Goal: Find contact information: Find contact information

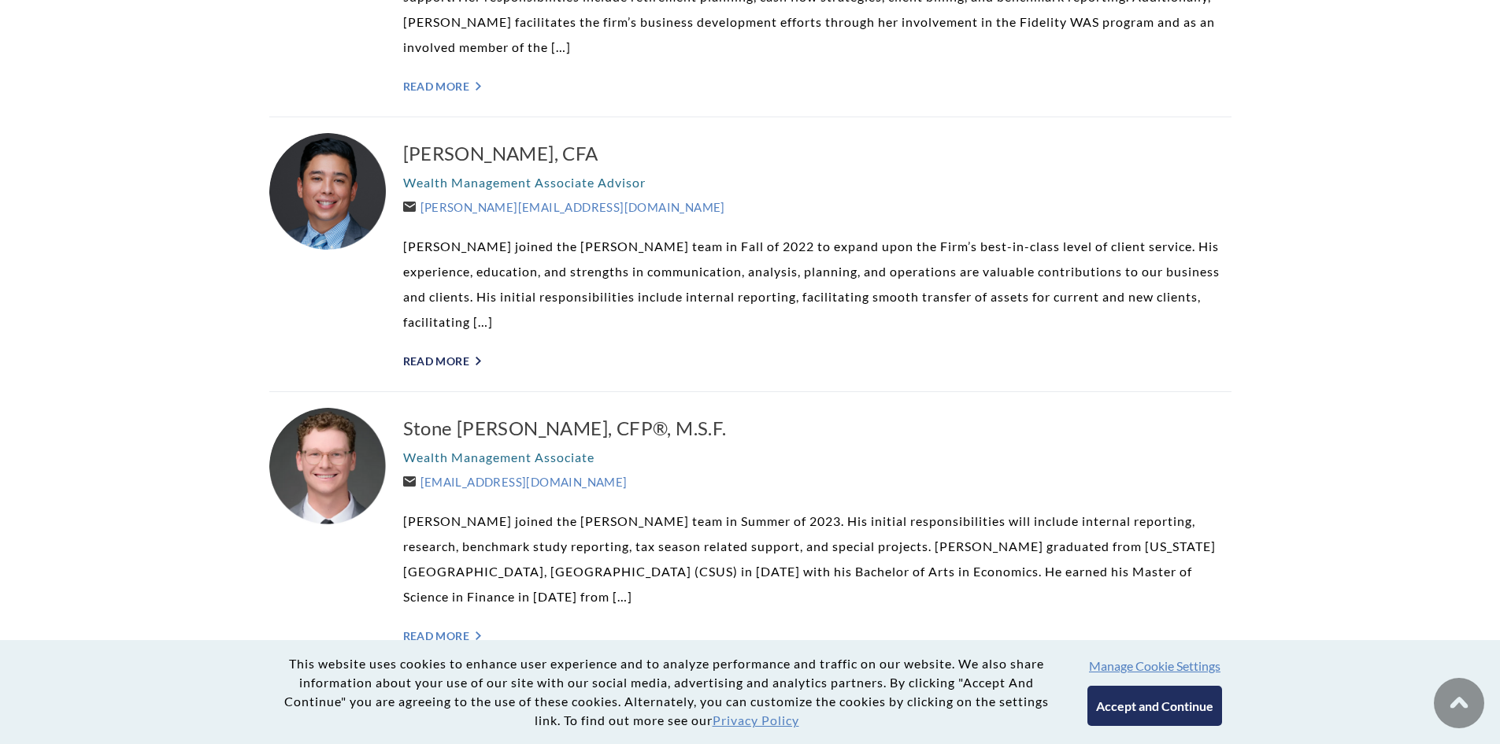
scroll to position [2599, 0]
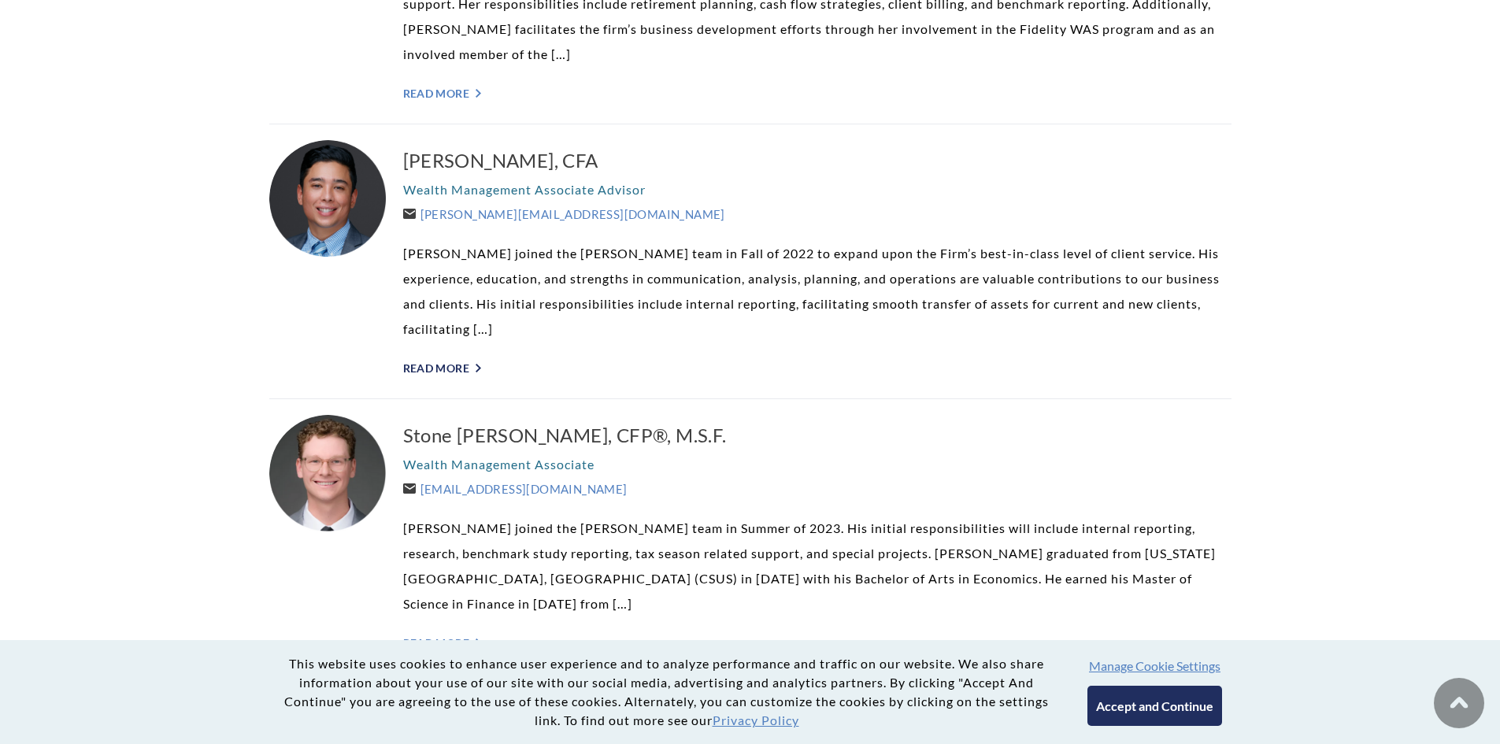
click at [434, 361] on link "Read More ">" at bounding box center [817, 367] width 828 height 13
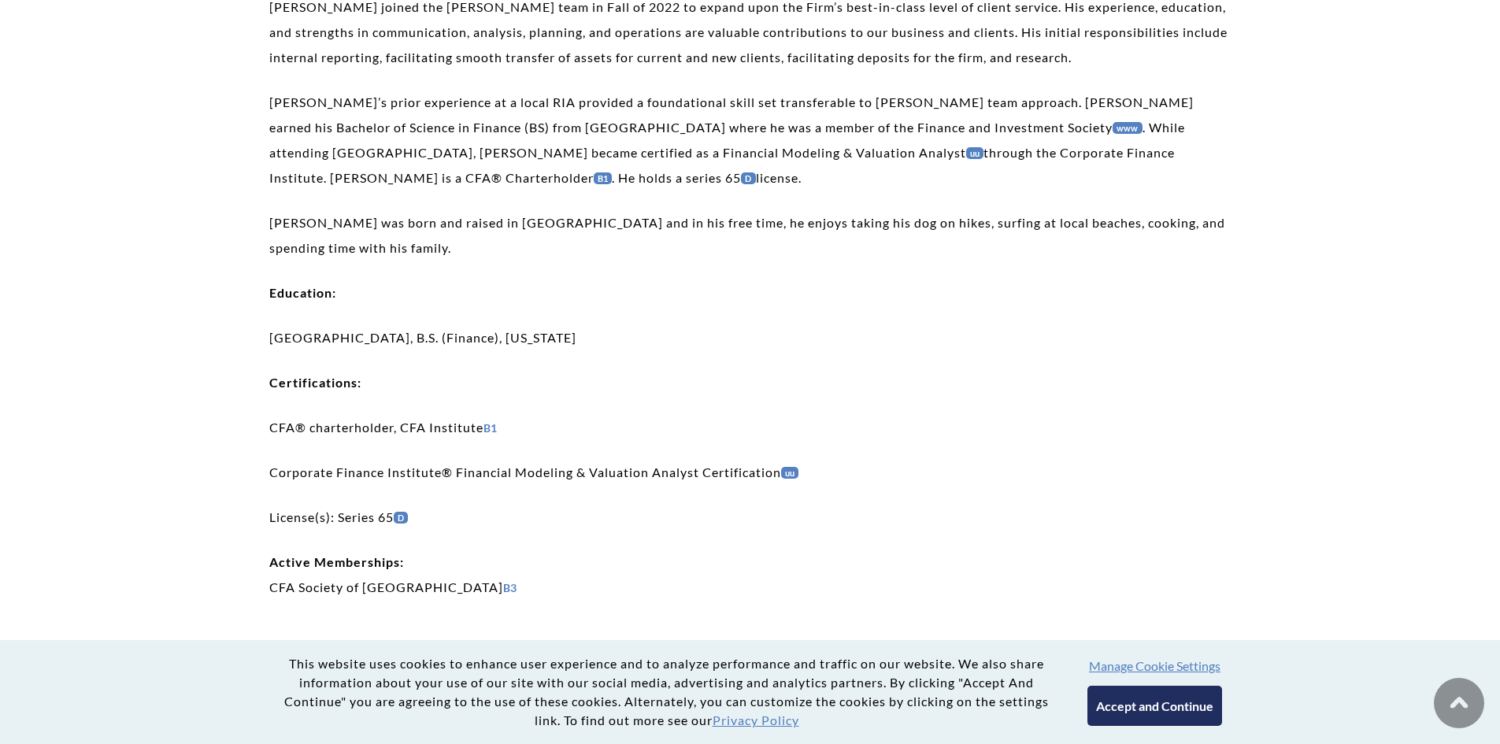
scroll to position [315, 0]
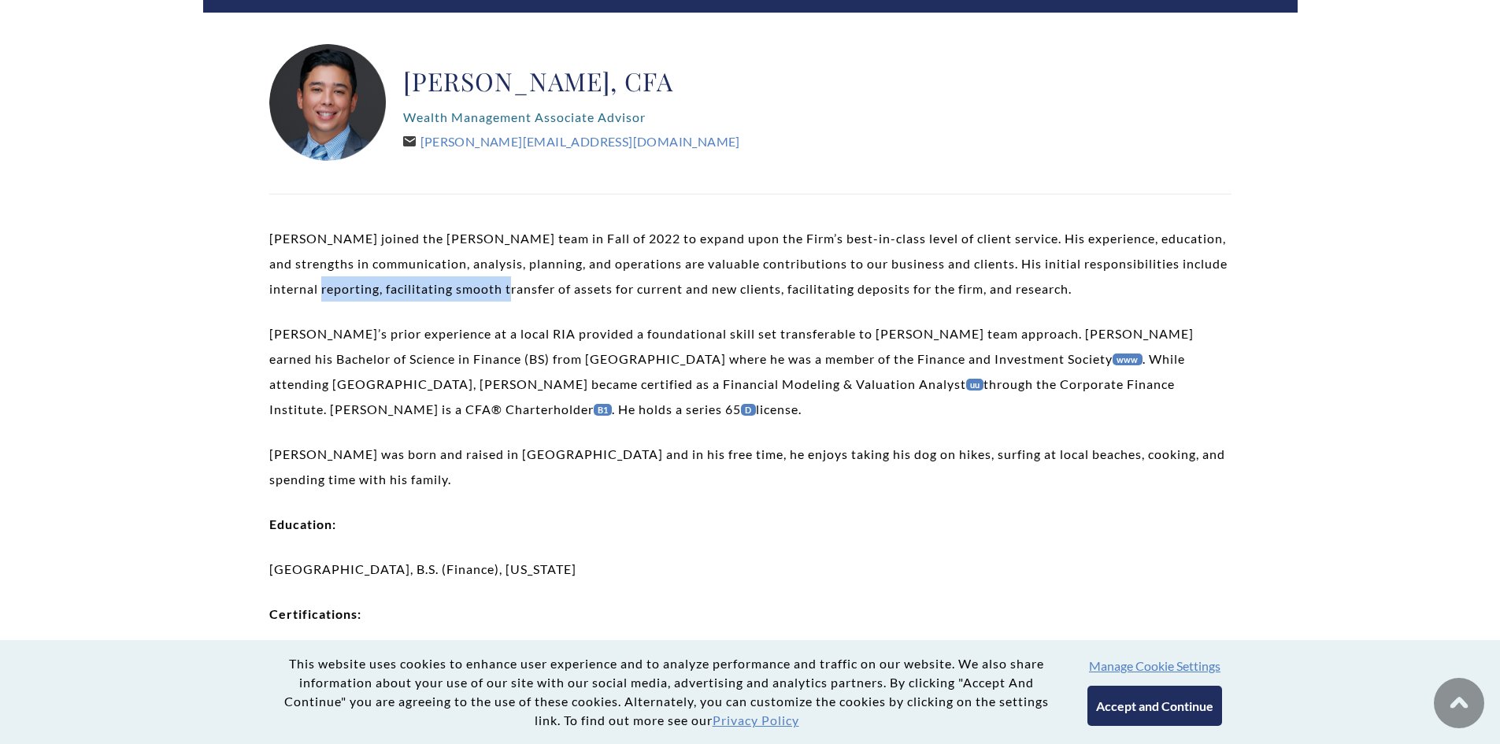
drag, startPoint x: 343, startPoint y: 287, endPoint x: 529, endPoint y: 293, distance: 185.9
click at [529, 293] on p "Marty joined the Weatherly team in Fall of 2022 to expand upon the Firm’s best-…" at bounding box center [750, 264] width 962 height 76
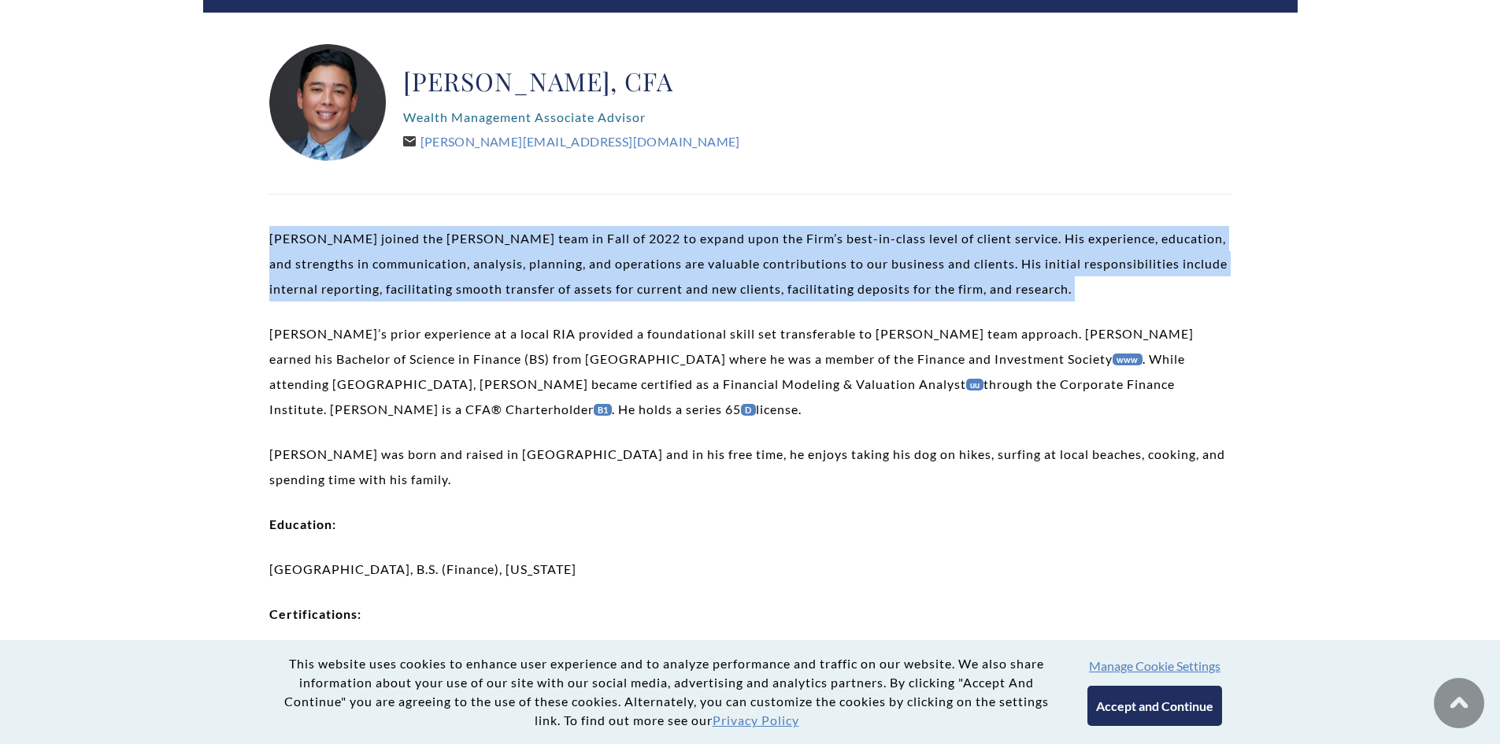
click at [529, 293] on p "Marty joined the Weatherly team in Fall of 2022 to expand upon the Firm’s best-…" at bounding box center [750, 264] width 962 height 76
click at [458, 281] on p "Marty joined the Weatherly team in Fall of 2022 to expand upon the Firm’s best-…" at bounding box center [750, 264] width 962 height 76
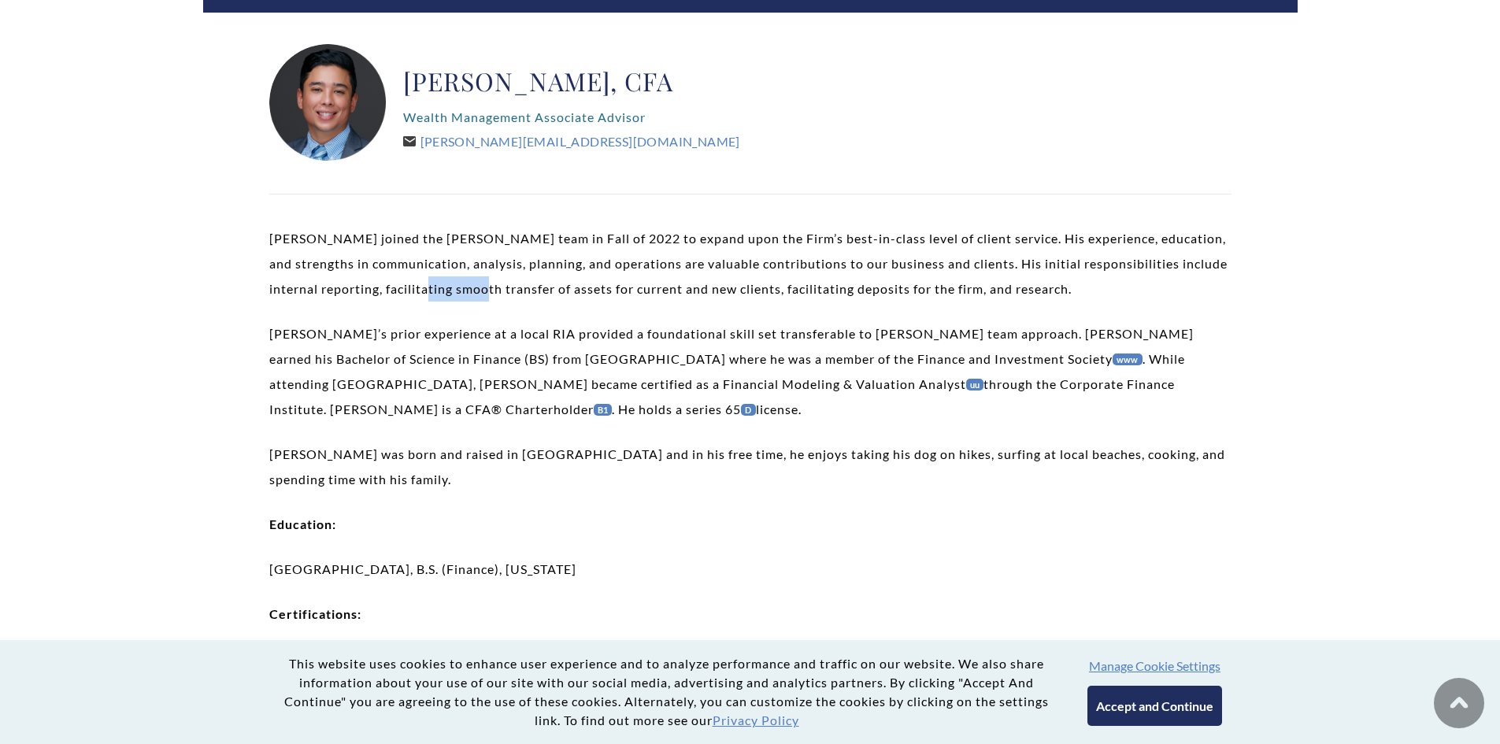
click at [458, 281] on p "Marty joined the Weatherly team in Fall of 2022 to expand upon the Firm’s best-…" at bounding box center [750, 264] width 962 height 76
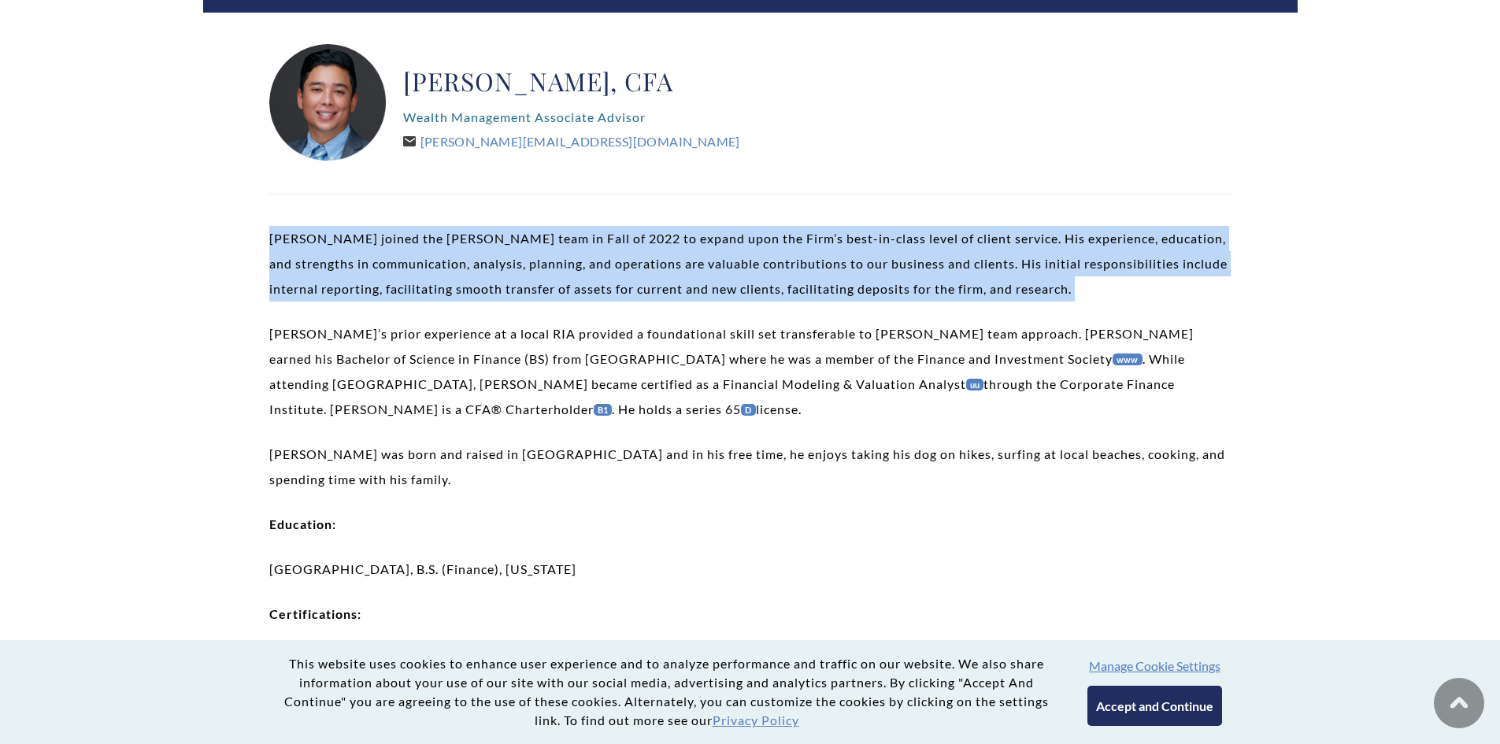
click at [458, 281] on p "Marty joined the Weatherly team in Fall of 2022 to expand upon the Firm’s best-…" at bounding box center [750, 264] width 962 height 76
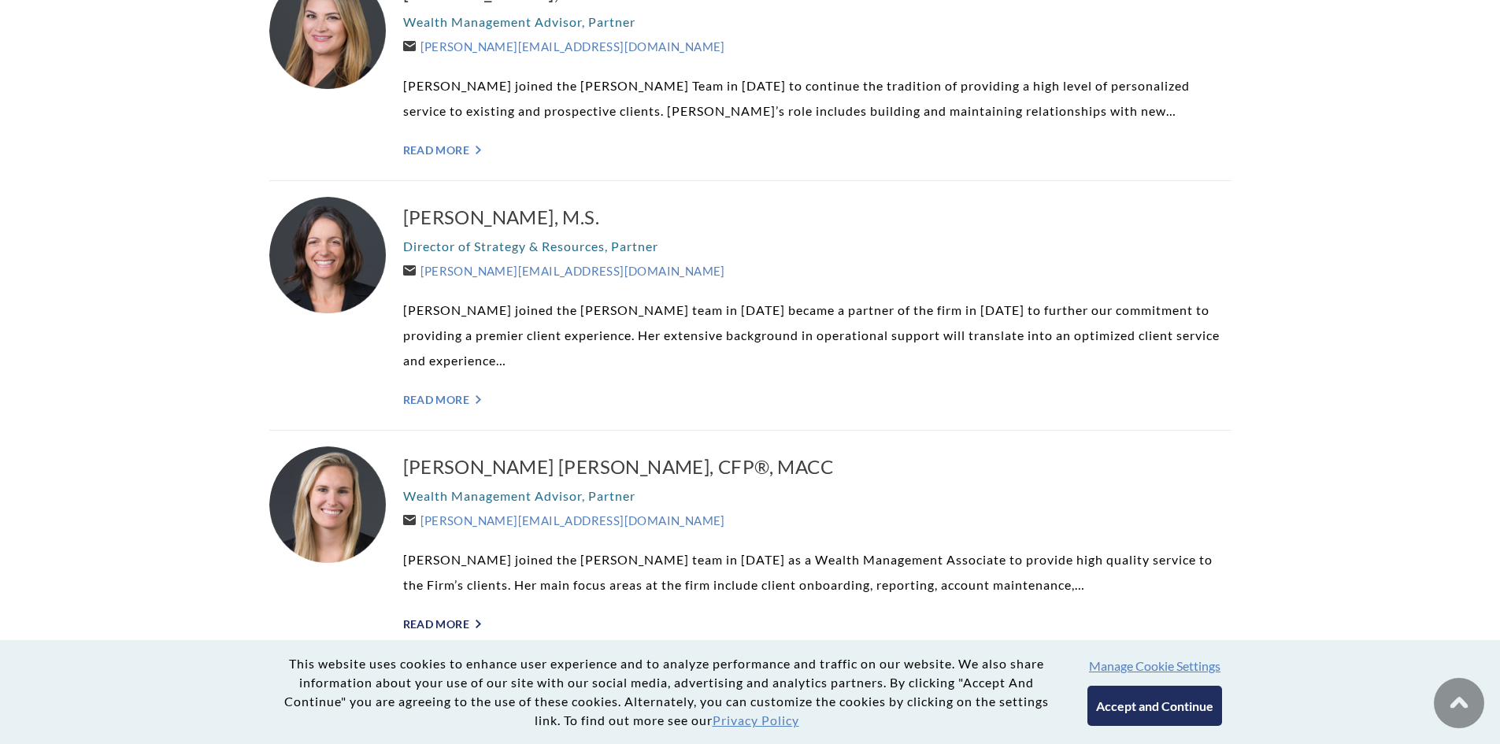
scroll to position [940, 0]
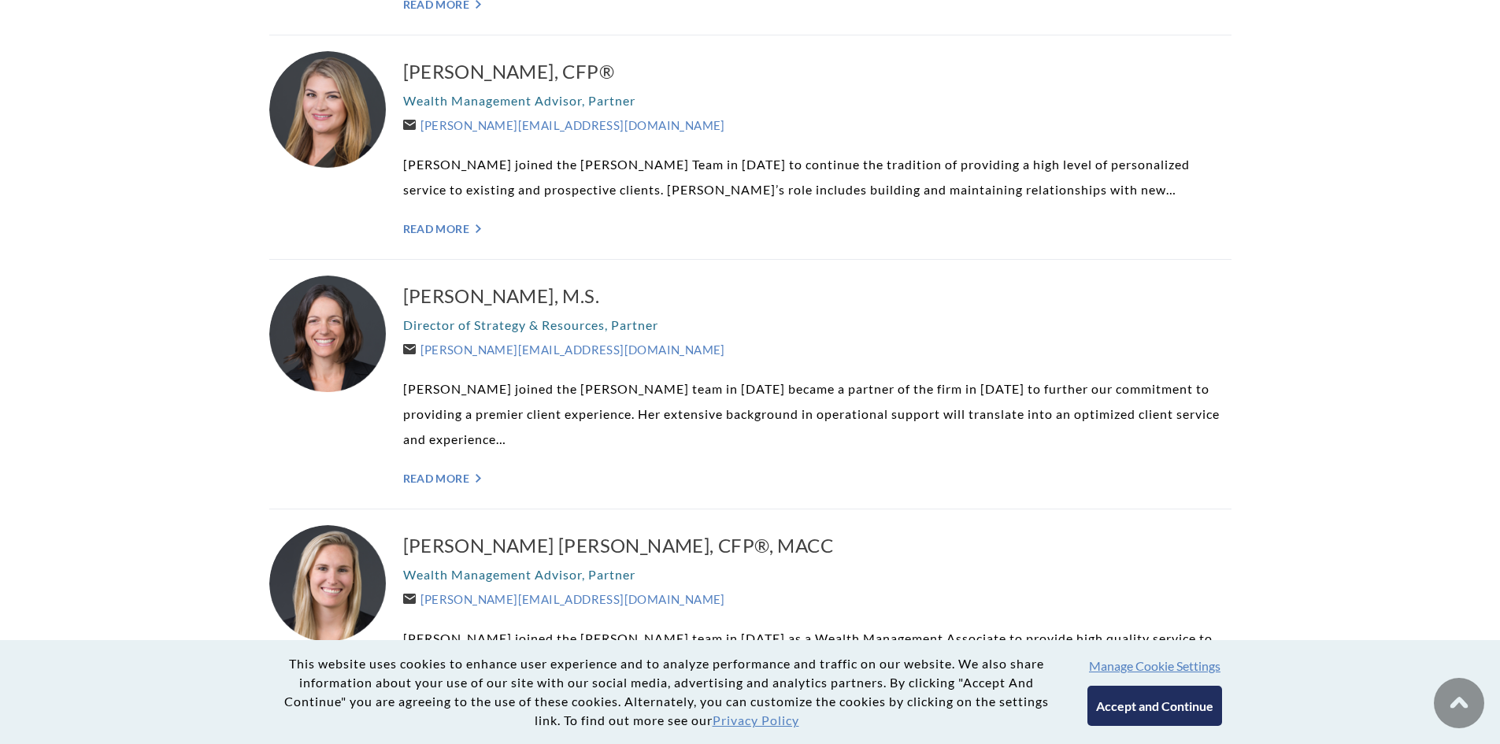
click at [436, 471] on div "Lindsey Fiske Thompson, M.S. Director of Strategy & Resources, Partner Lindsey@…" at bounding box center [817, 384] width 828 height 217
click at [435, 478] on link "Read More ">" at bounding box center [817, 478] width 828 height 13
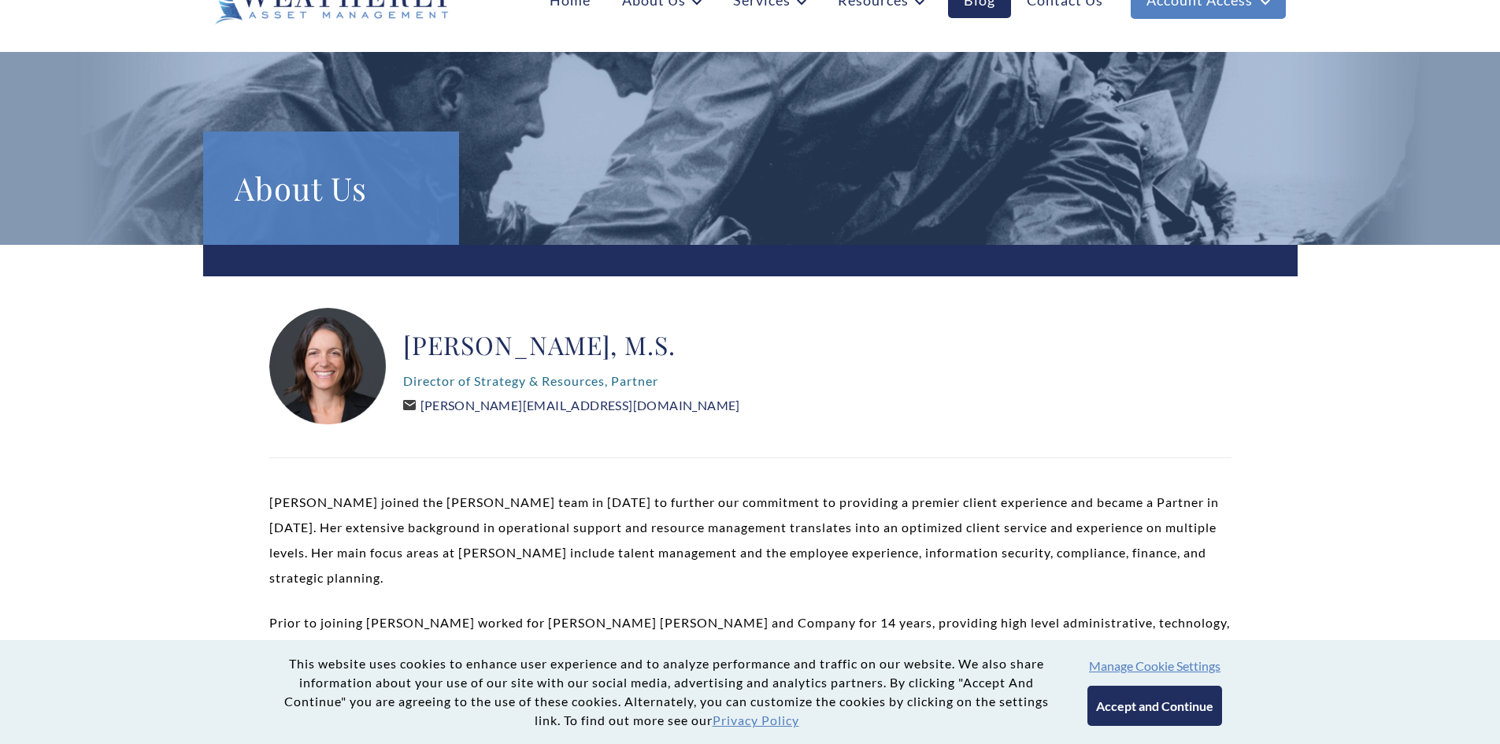
scroll to position [79, 0]
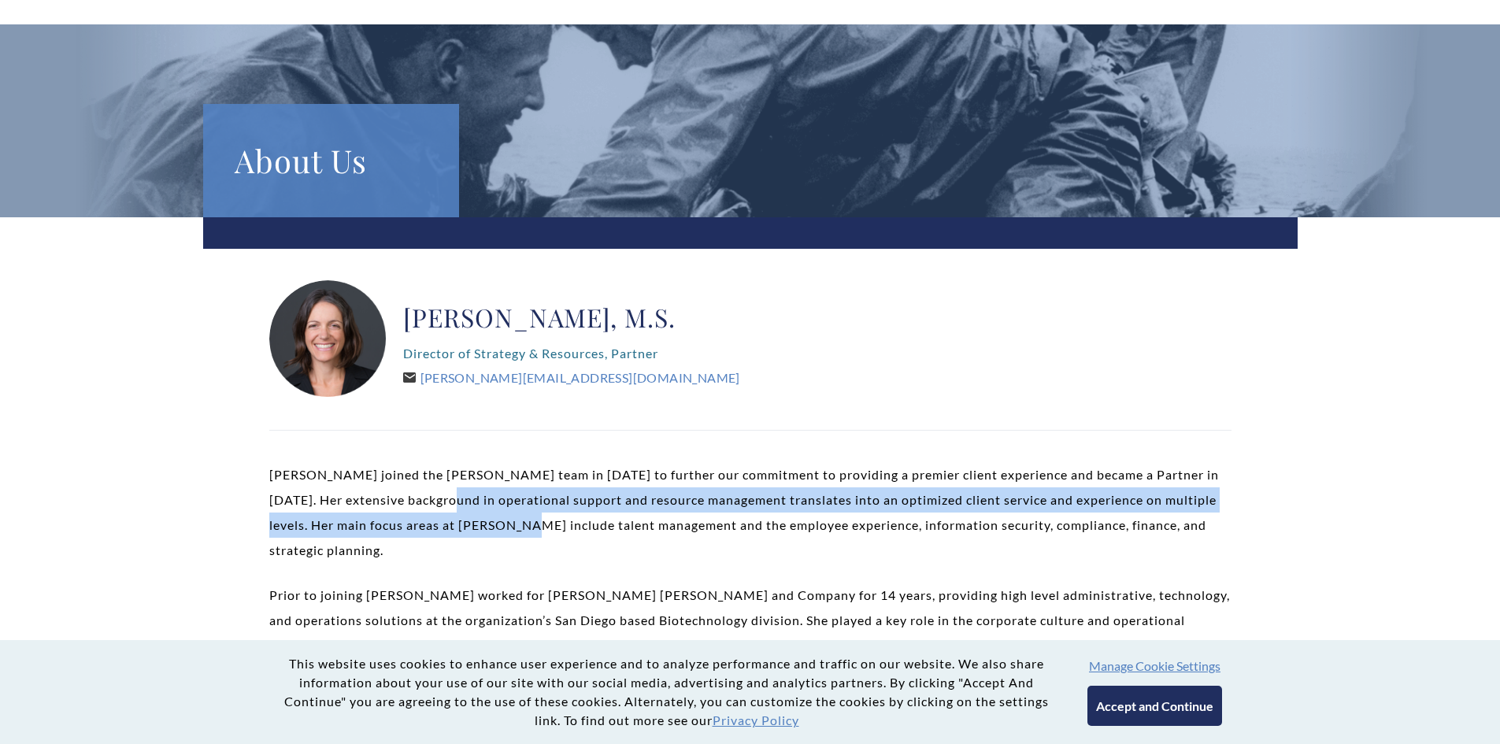
drag, startPoint x: 442, startPoint y: 511, endPoint x: 528, endPoint y: 520, distance: 87.1
click at [528, 520] on p "Lindsey Fiske Thompson joined the Weatherly team in 2014 to further our commitm…" at bounding box center [750, 512] width 962 height 101
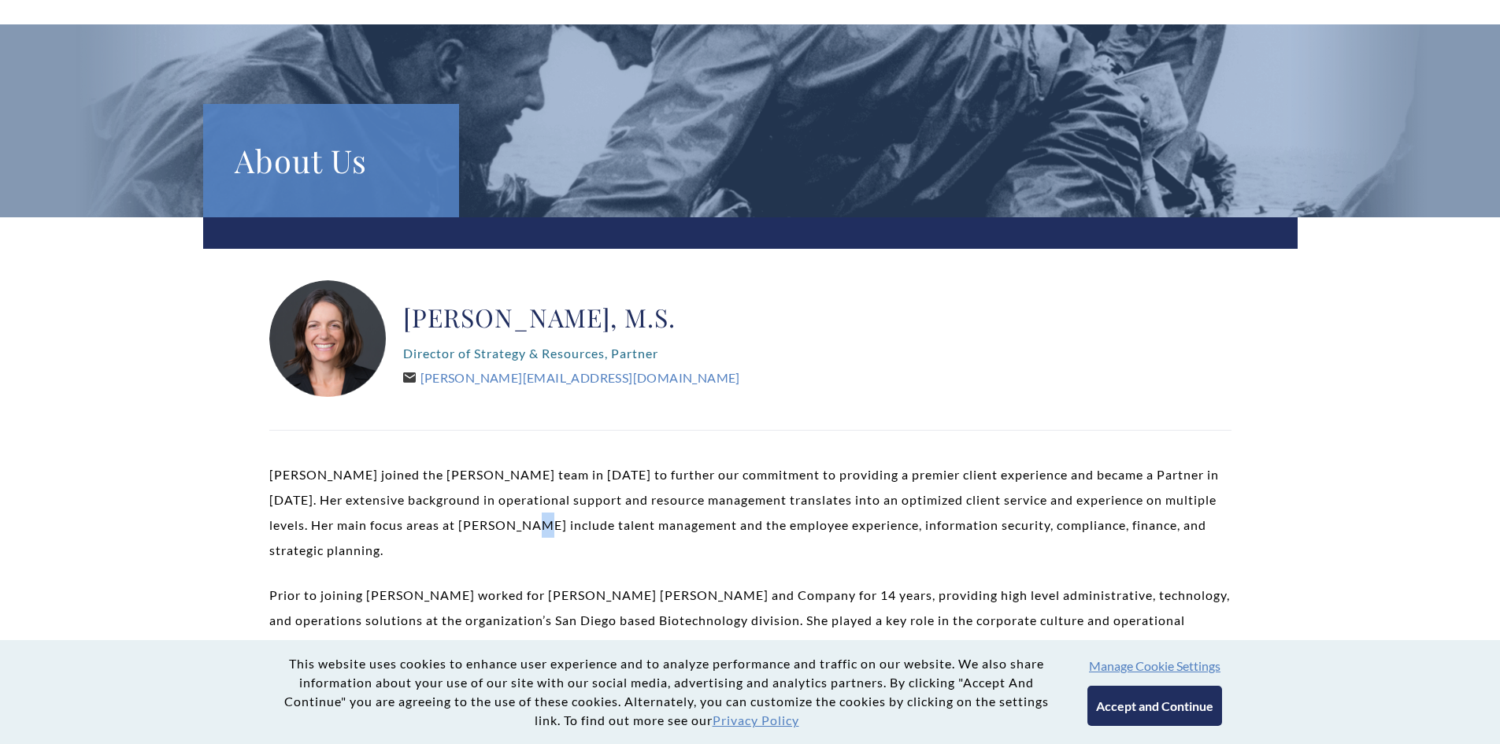
click at [528, 520] on p "Lindsey Fiske Thompson joined the Weatherly team in 2014 to further our commitm…" at bounding box center [750, 512] width 962 height 101
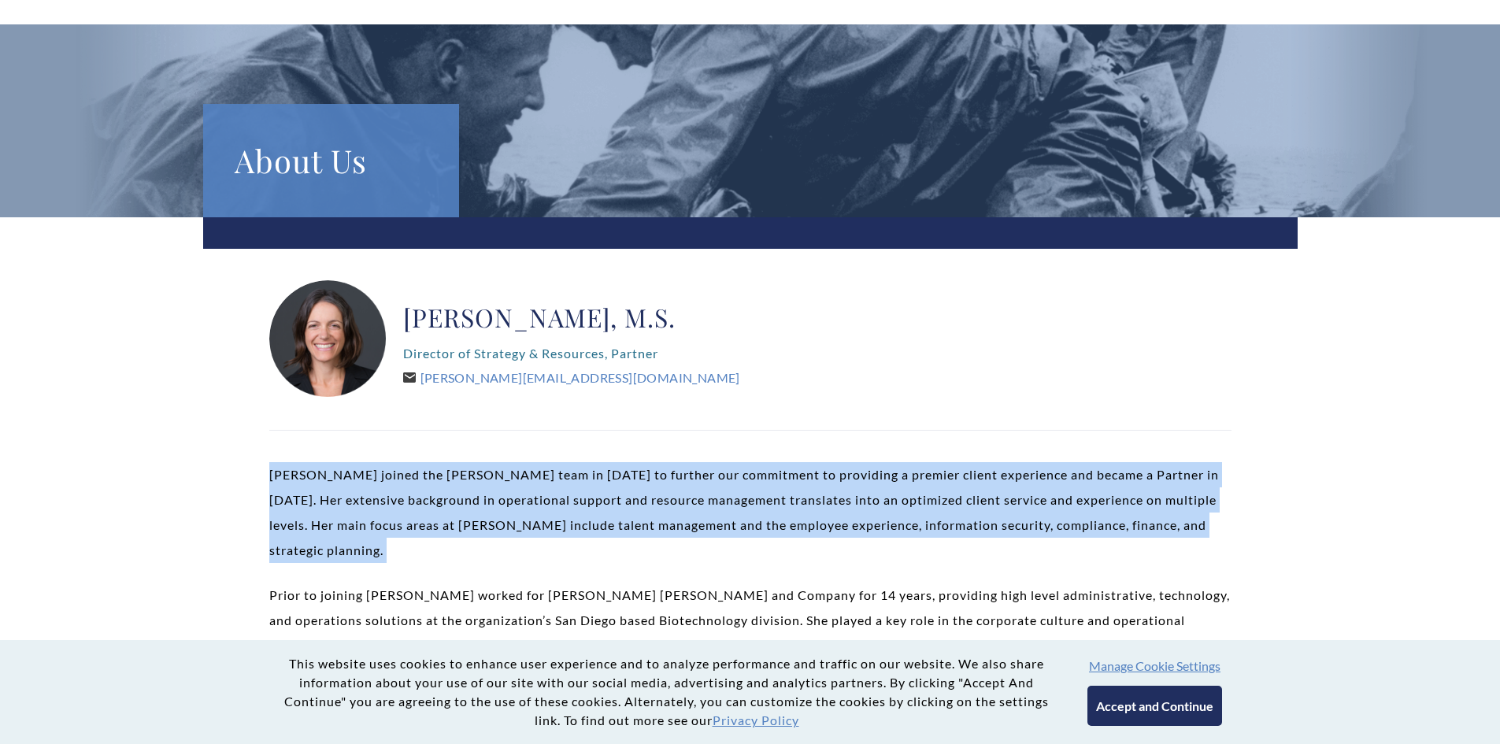
click at [528, 520] on p "Lindsey Fiske Thompson joined the Weatherly team in 2014 to further our commitm…" at bounding box center [750, 512] width 962 height 101
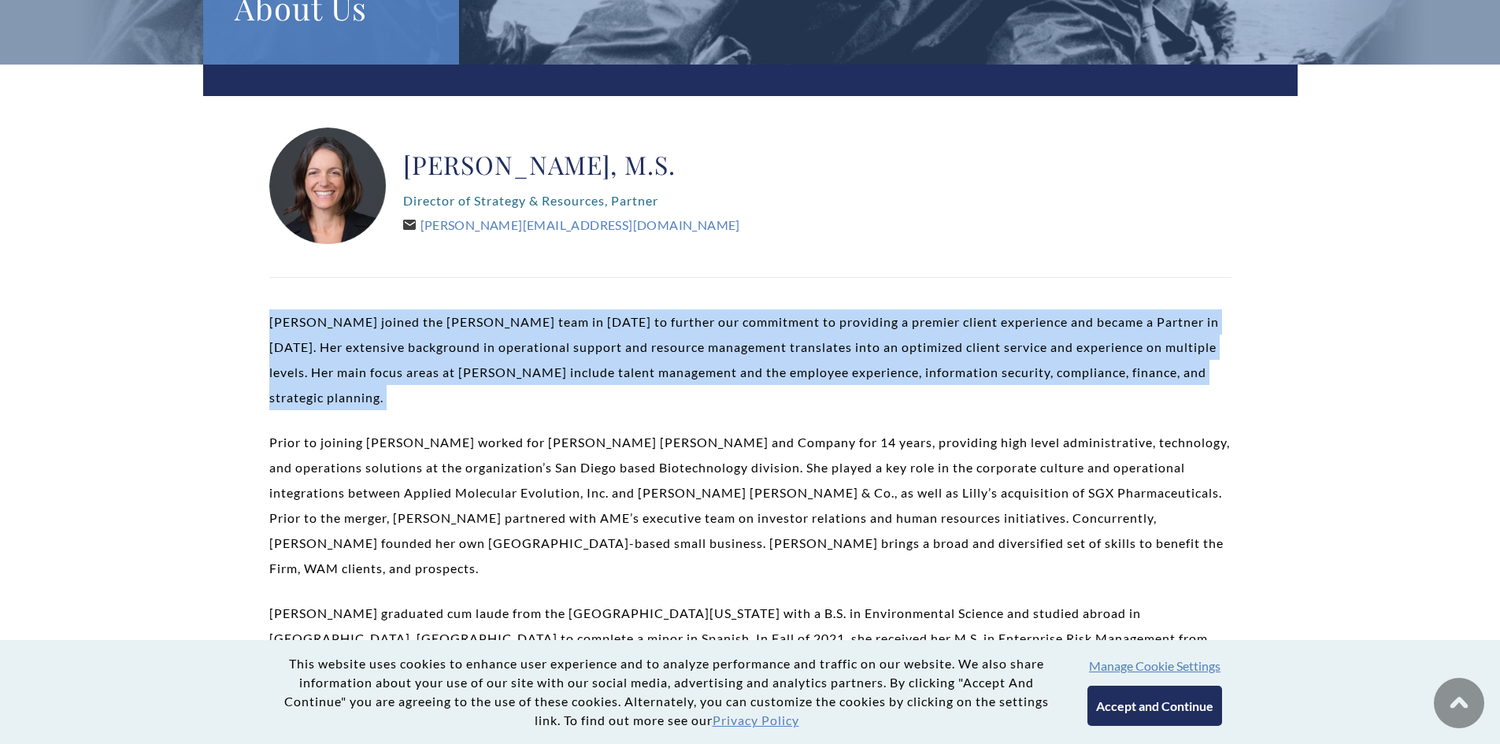
scroll to position [236, 0]
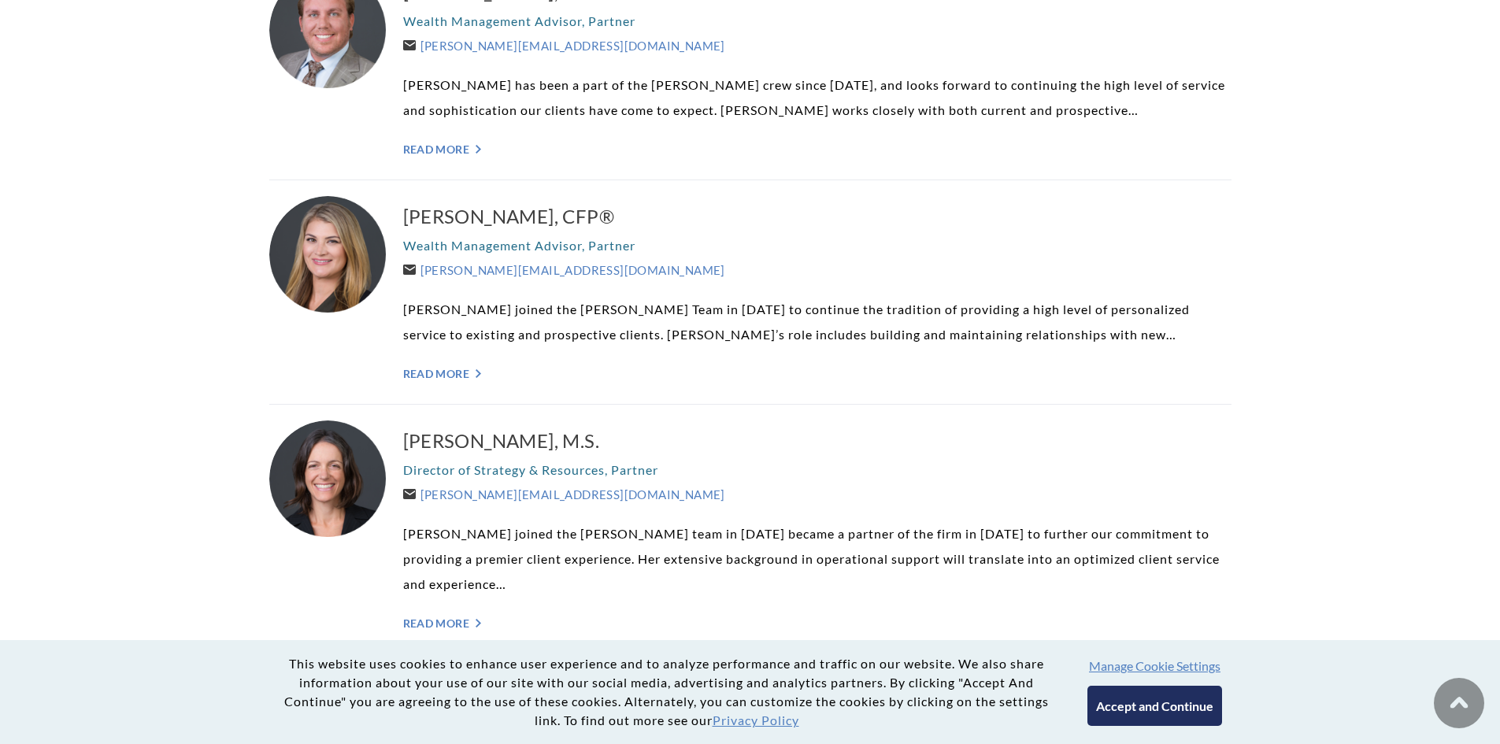
scroll to position [783, 0]
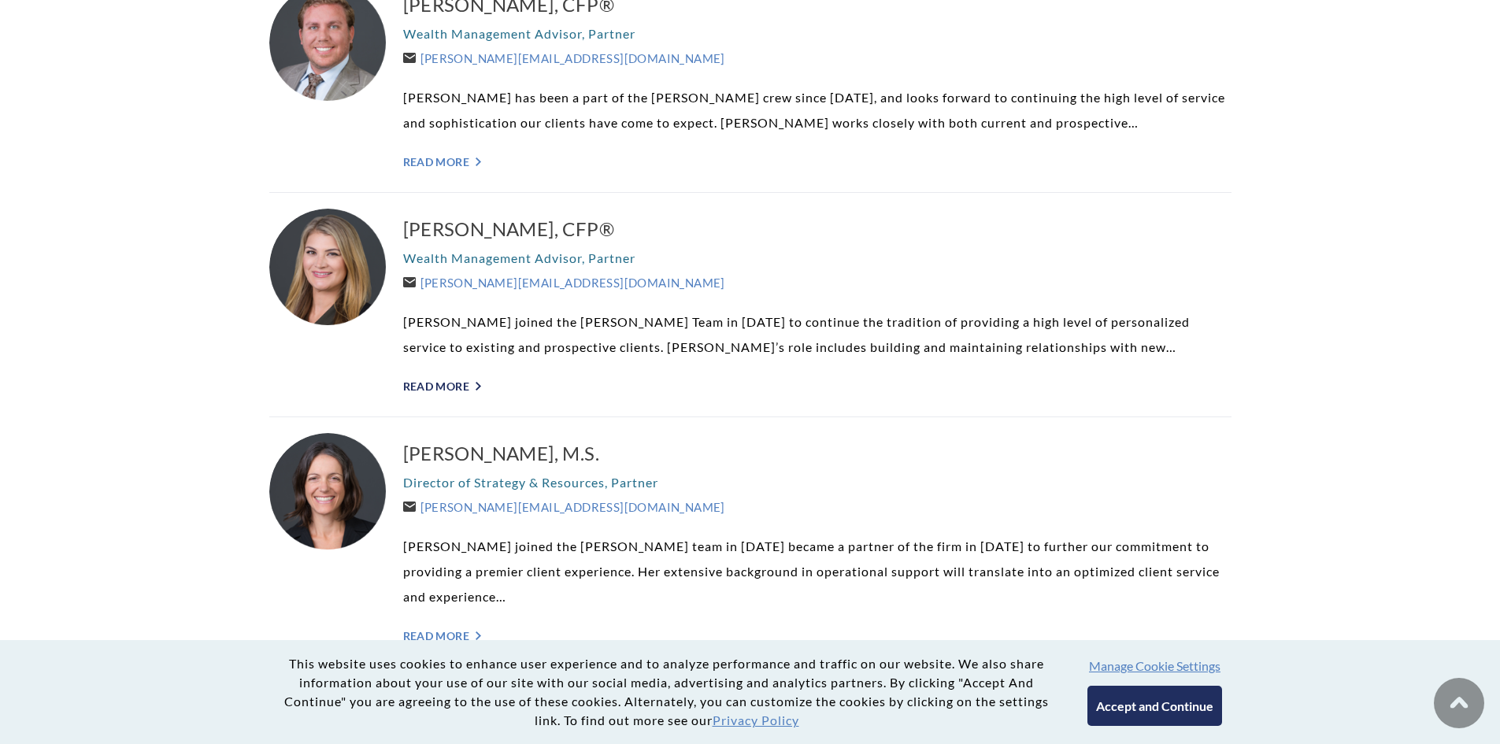
click at [453, 381] on link "Read More ">" at bounding box center [817, 386] width 828 height 13
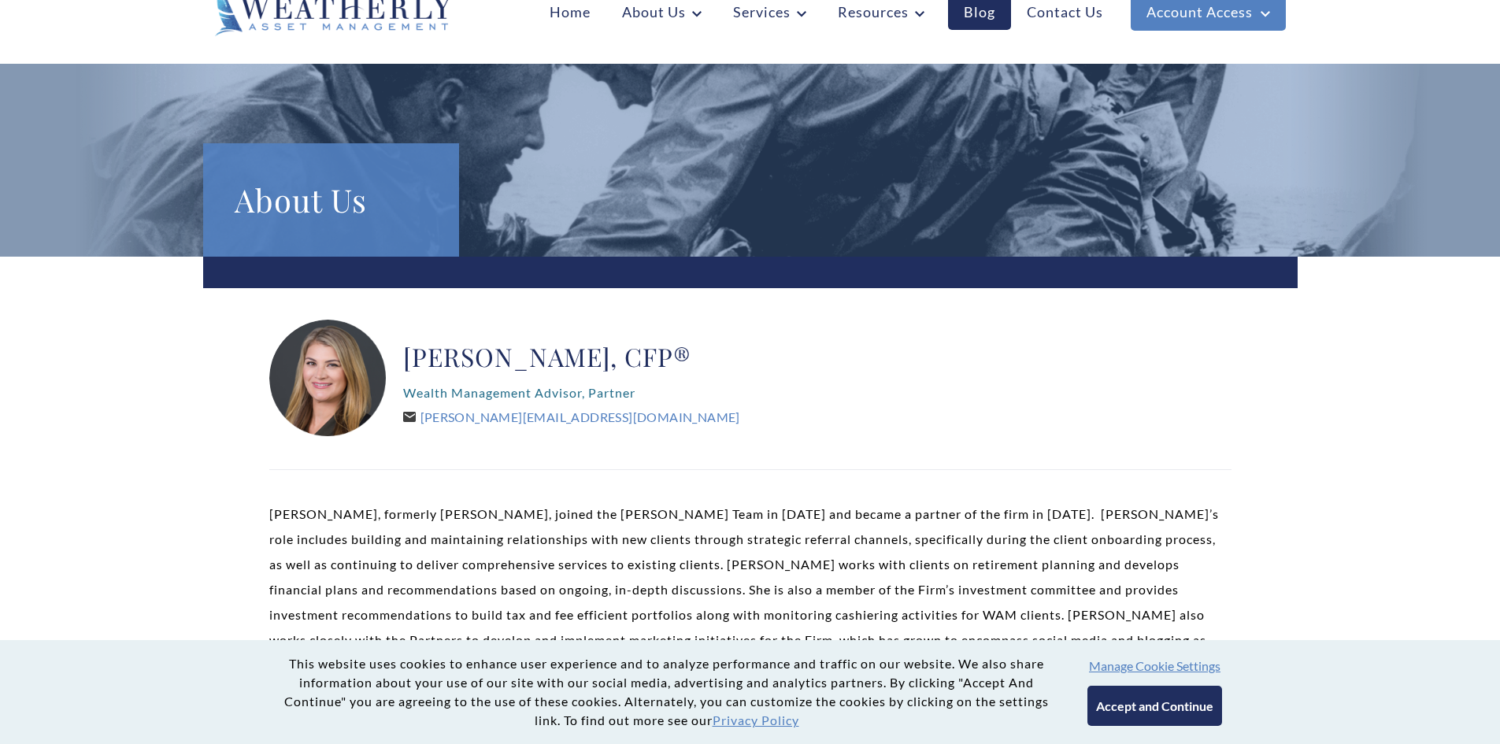
scroll to position [79, 0]
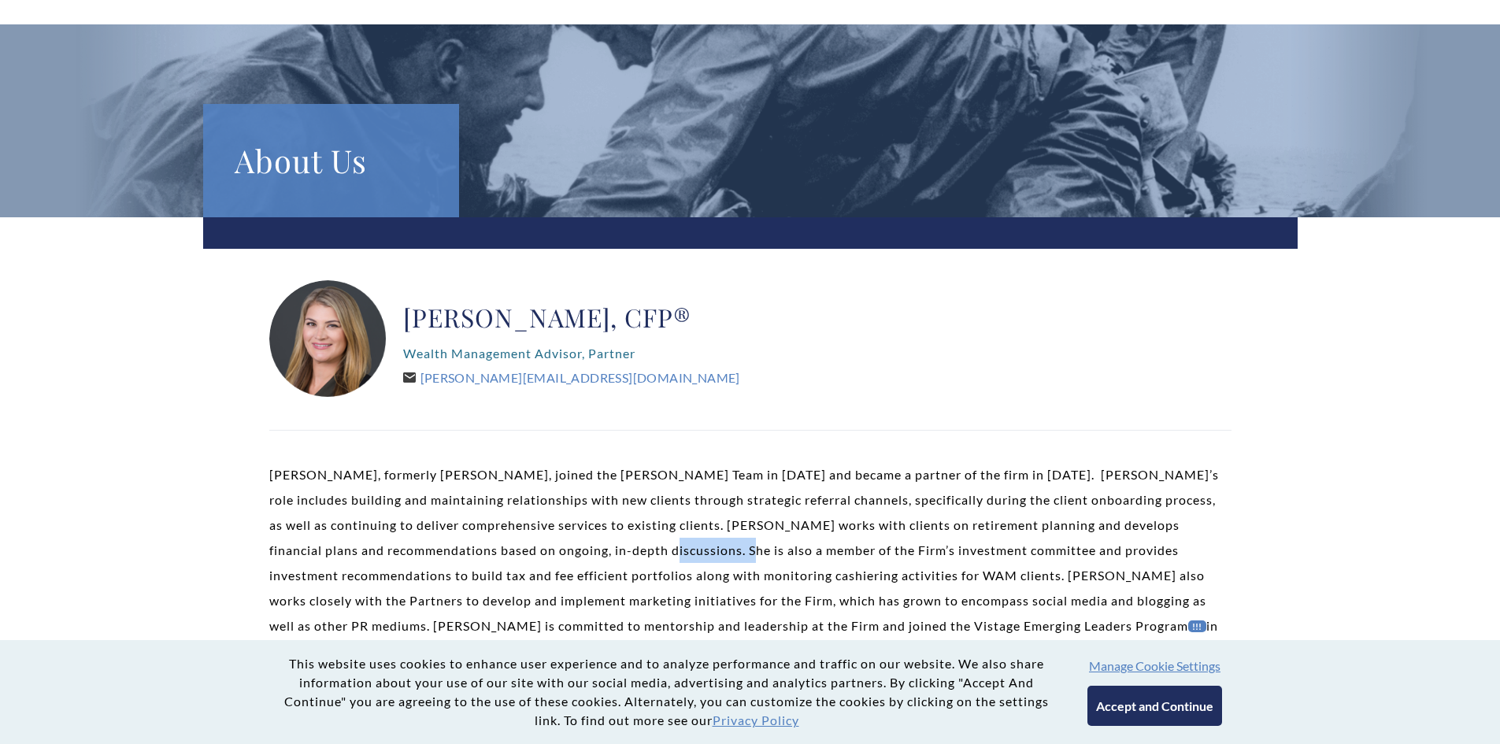
drag, startPoint x: 606, startPoint y: 548, endPoint x: 698, endPoint y: 551, distance: 92.2
click at [698, 551] on p "[PERSON_NAME], formerly [PERSON_NAME], joined the [PERSON_NAME] Team in [DATE] …" at bounding box center [750, 563] width 962 height 202
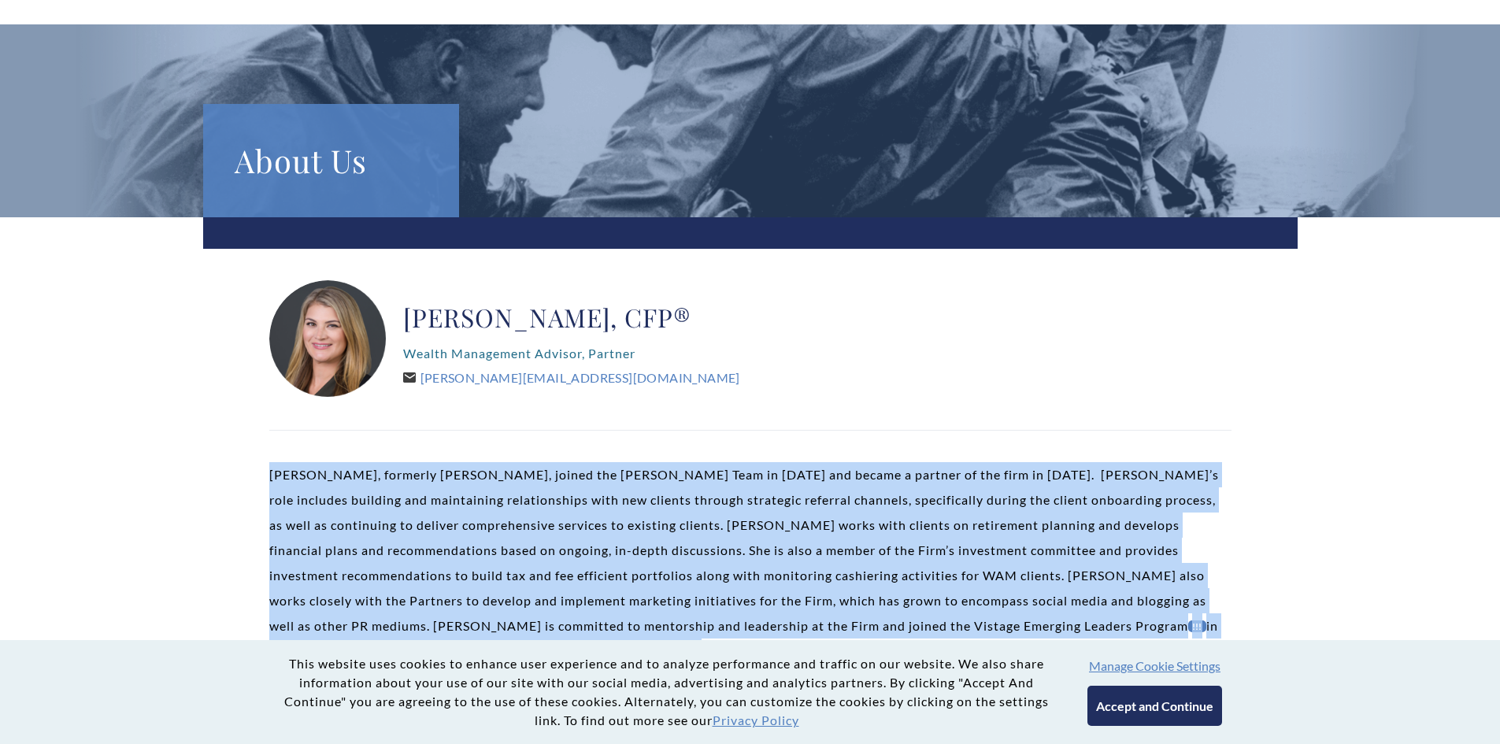
click at [698, 551] on p "[PERSON_NAME], formerly [PERSON_NAME], joined the [PERSON_NAME] Team in [DATE] …" at bounding box center [750, 563] width 962 height 202
click at [435, 550] on p "[PERSON_NAME], formerly [PERSON_NAME], joined the [PERSON_NAME] Team in [DATE] …" at bounding box center [750, 563] width 962 height 202
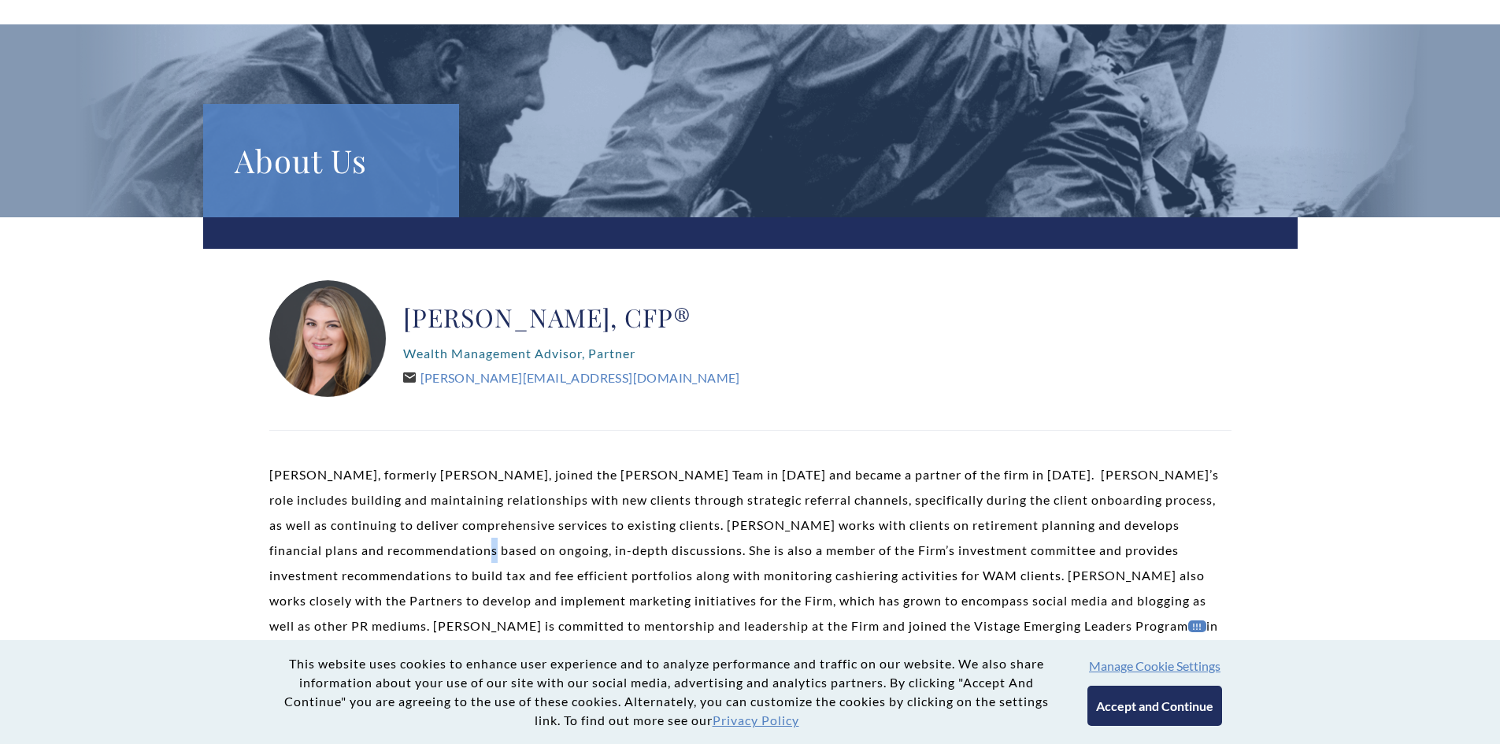
click at [435, 550] on p "[PERSON_NAME], formerly [PERSON_NAME], joined the [PERSON_NAME] Team in [DATE] …" at bounding box center [750, 563] width 962 height 202
click at [476, 380] on link "[PERSON_NAME][EMAIL_ADDRESS][DOMAIN_NAME]" at bounding box center [571, 377] width 337 height 15
click at [576, 383] on link "[PERSON_NAME][EMAIL_ADDRESS][DOMAIN_NAME]" at bounding box center [571, 377] width 337 height 15
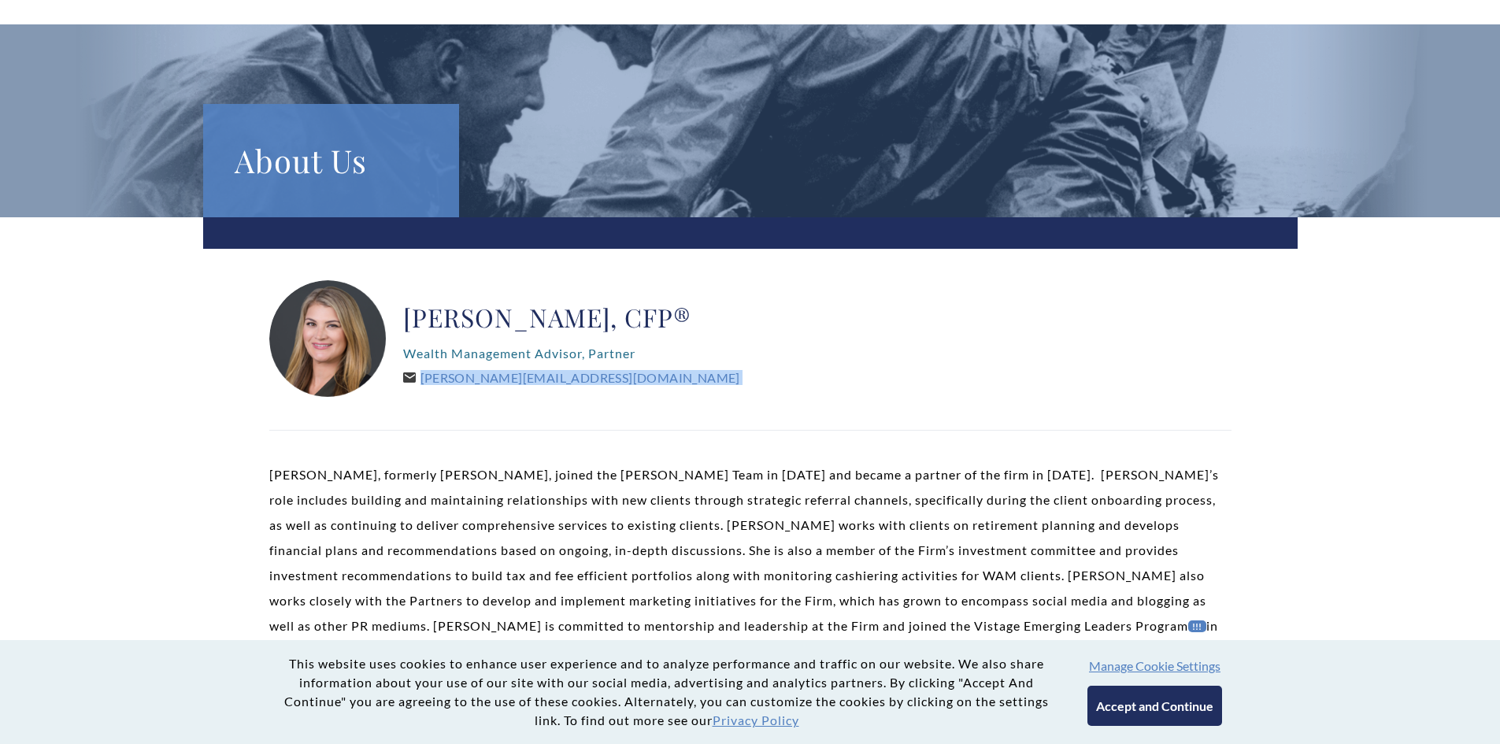
copy div "[PERSON_NAME][EMAIL_ADDRESS][DOMAIN_NAME]"
click at [1196, 702] on button "Accept and Continue" at bounding box center [1154, 706] width 135 height 40
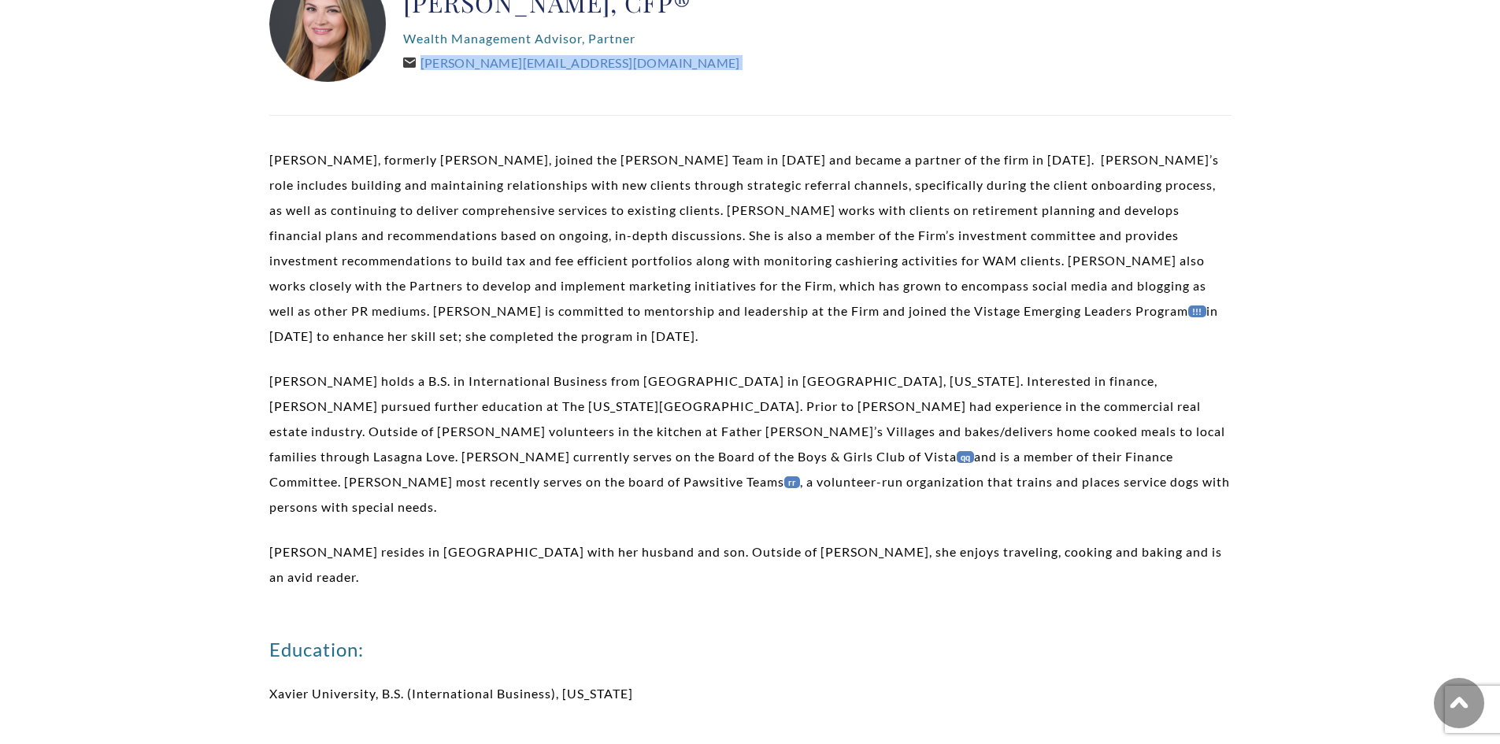
scroll to position [0, 0]
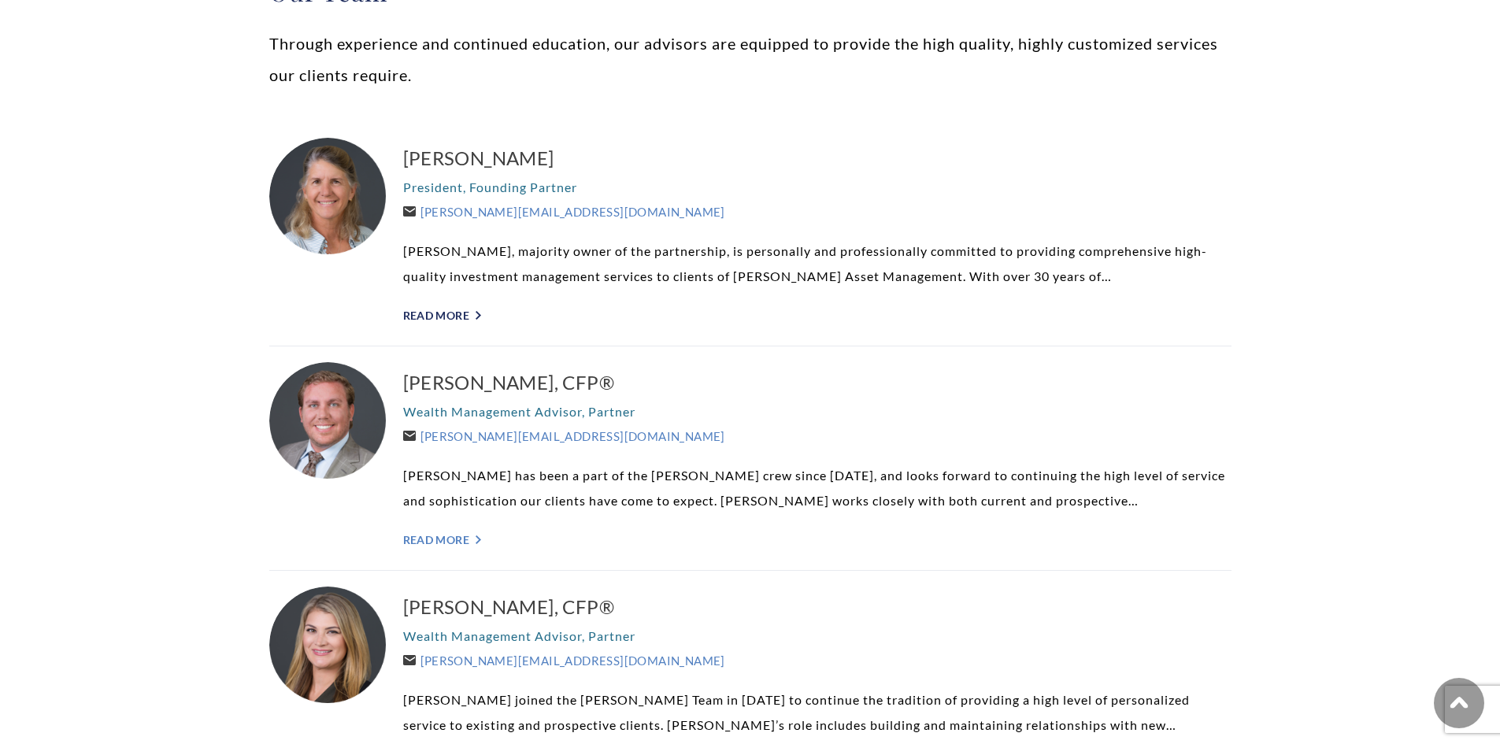
scroll to position [310, 0]
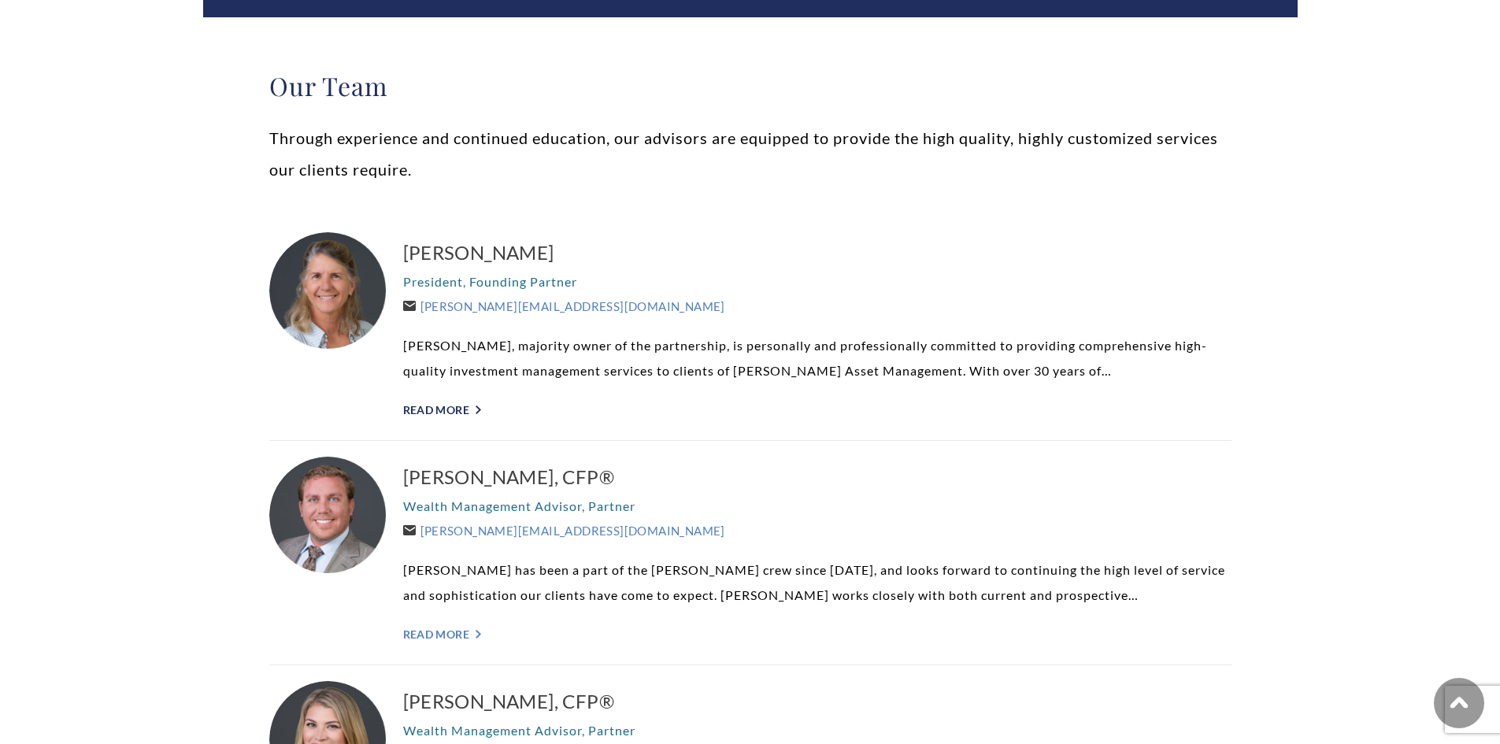
click at [454, 413] on link "Read More ">" at bounding box center [817, 409] width 828 height 13
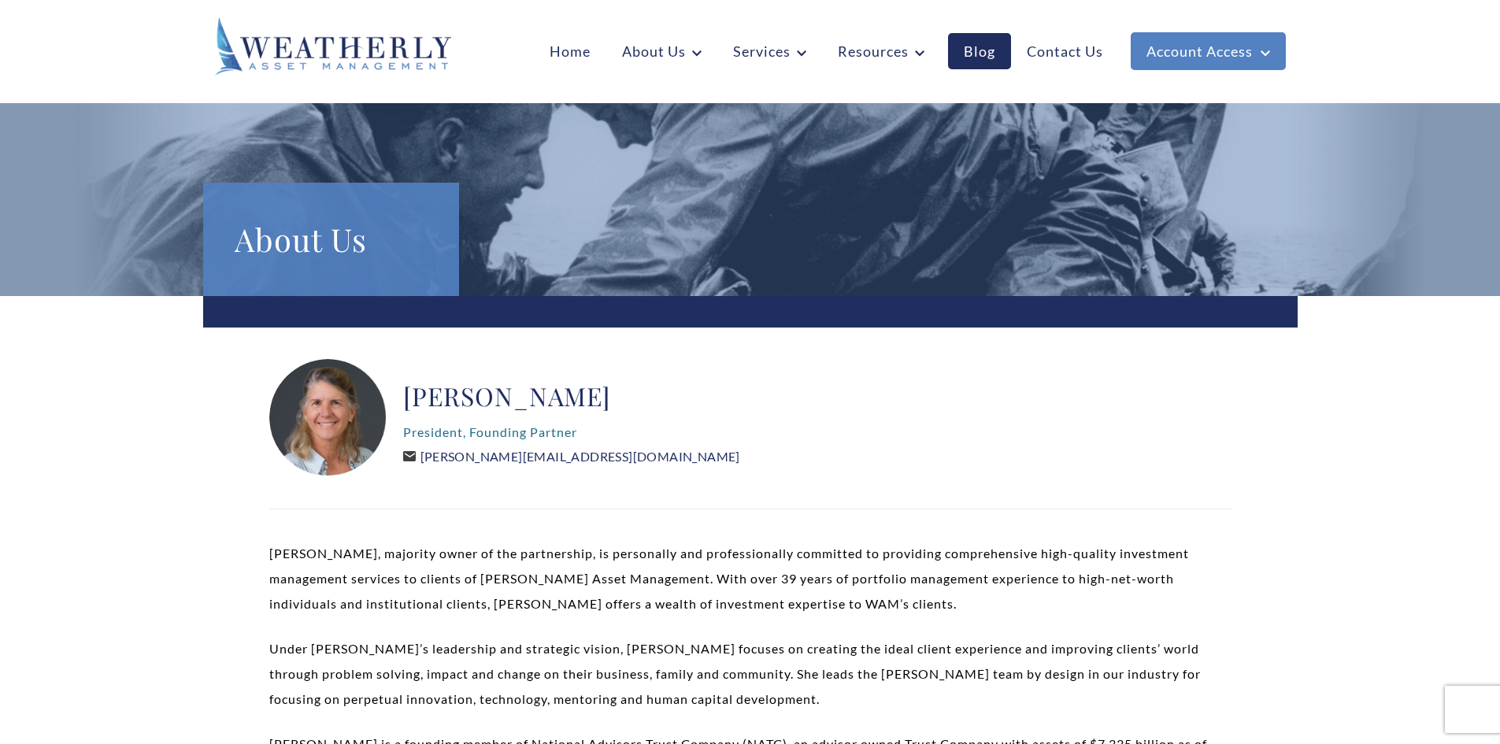
click at [526, 455] on link "Carolyn@WeatherlyAssetMgt.com" at bounding box center [571, 456] width 337 height 15
click at [582, 460] on link "Carolyn@WeatherlyAssetMgt.com" at bounding box center [571, 456] width 337 height 15
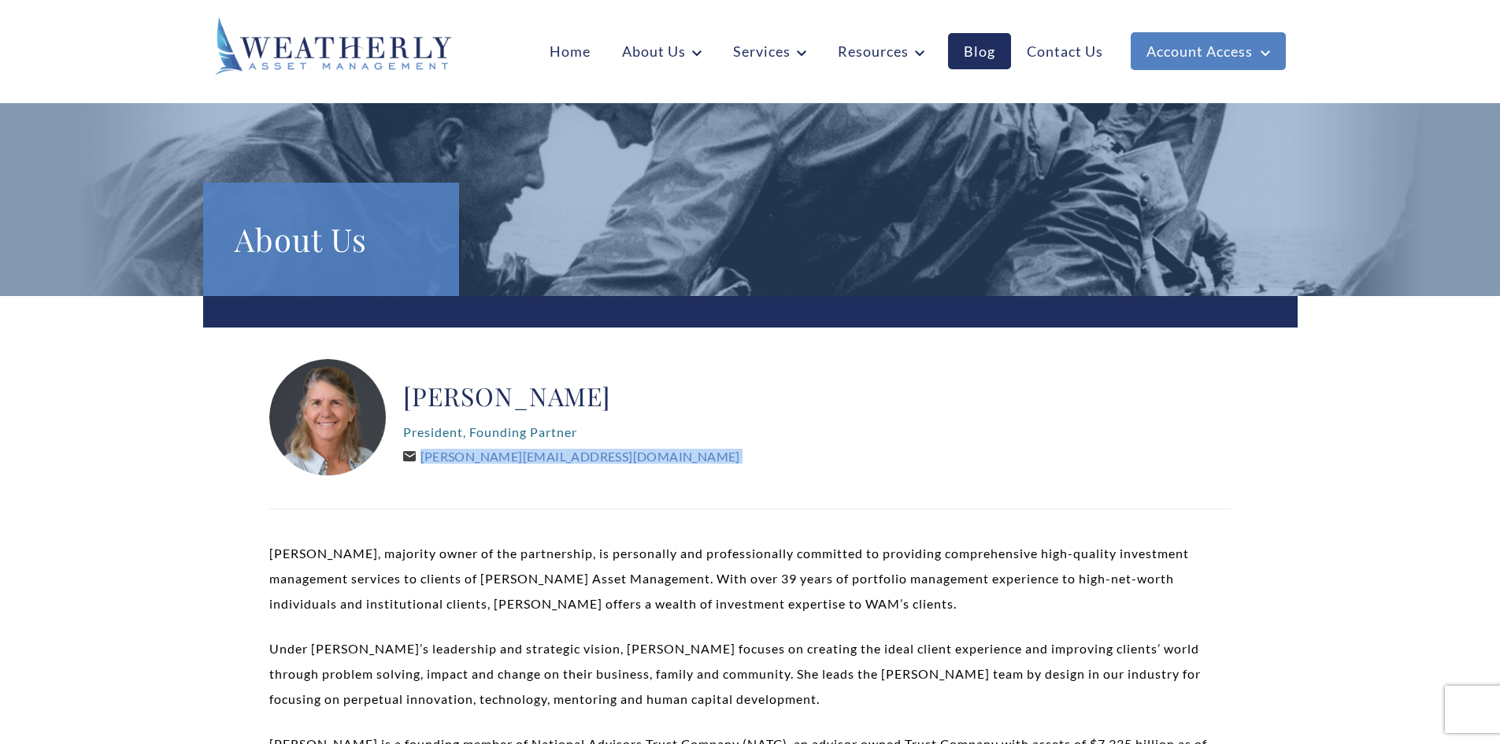
copy div "Carolyn@WeatherlyAssetMgt.com"
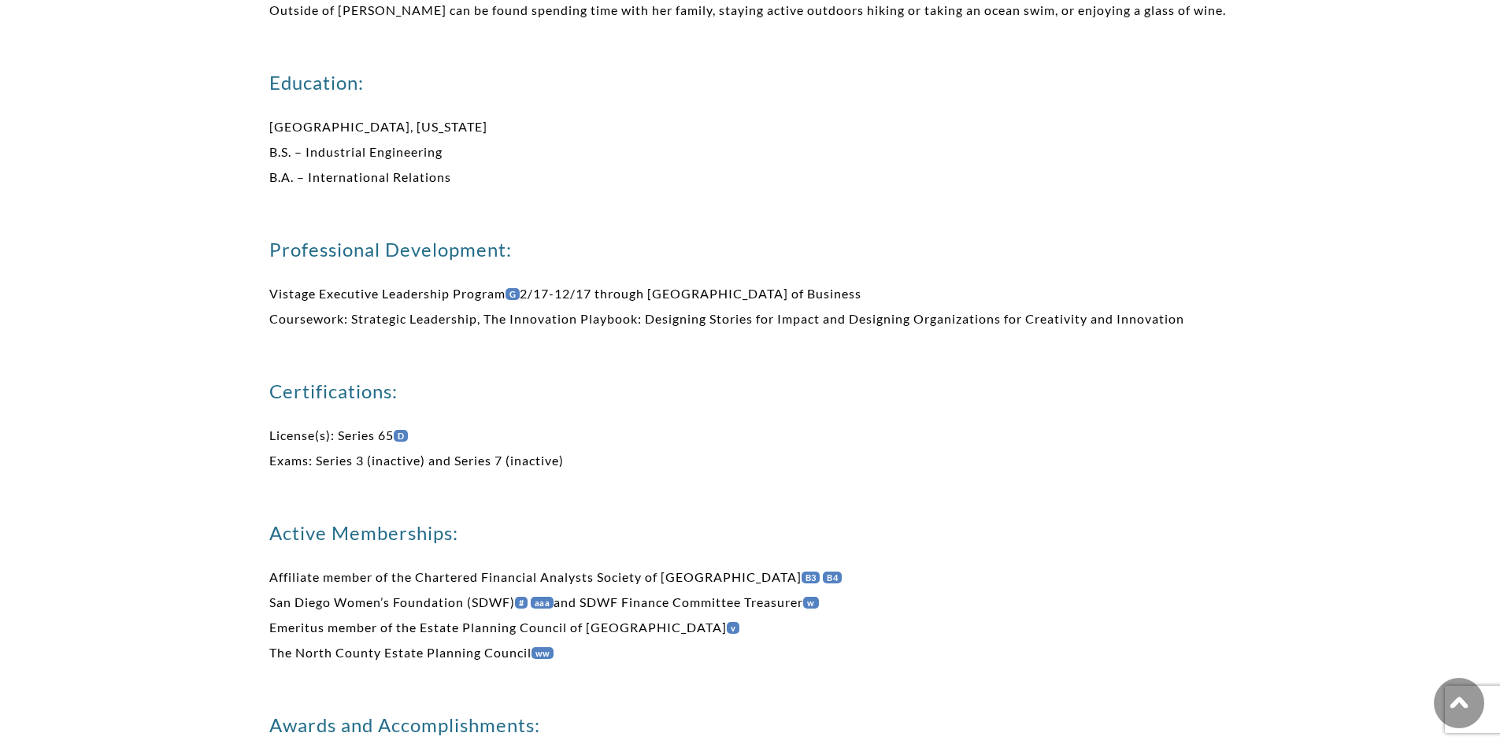
scroll to position [1102, 0]
